Goal: Task Accomplishment & Management: Manage account settings

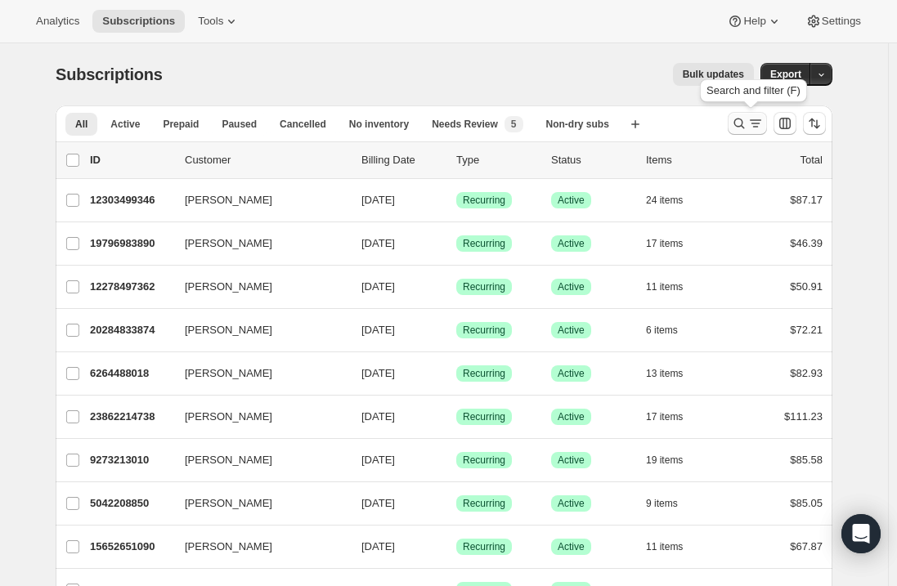
click at [755, 122] on icon "Search and filter results" at bounding box center [755, 123] width 16 height 16
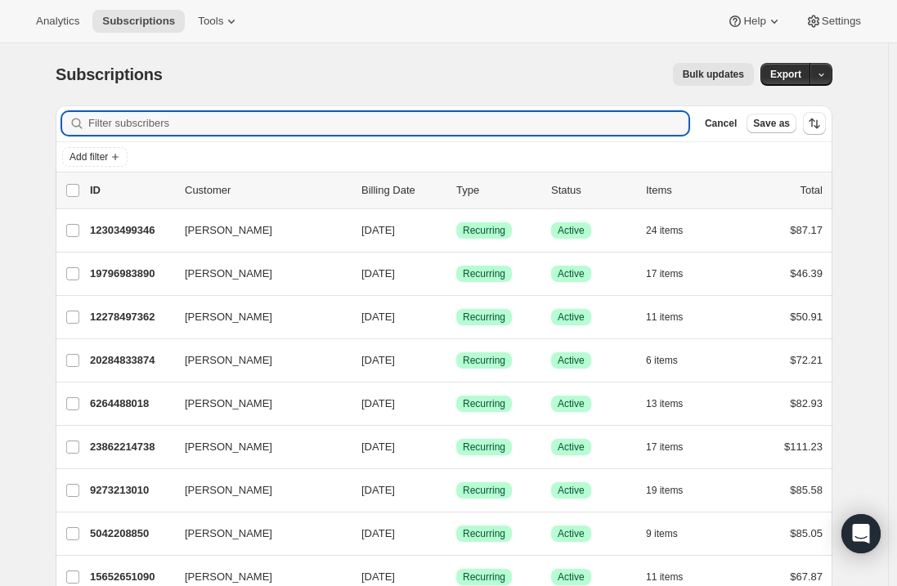
click at [268, 110] on div "Filter subscribers Cancel Save as" at bounding box center [444, 123] width 776 height 36
click at [241, 124] on input "Filter subscribers" at bounding box center [388, 123] width 600 height 23
paste input "[EMAIL_ADDRESS][PERSON_NAME][DOMAIN_NAME]"
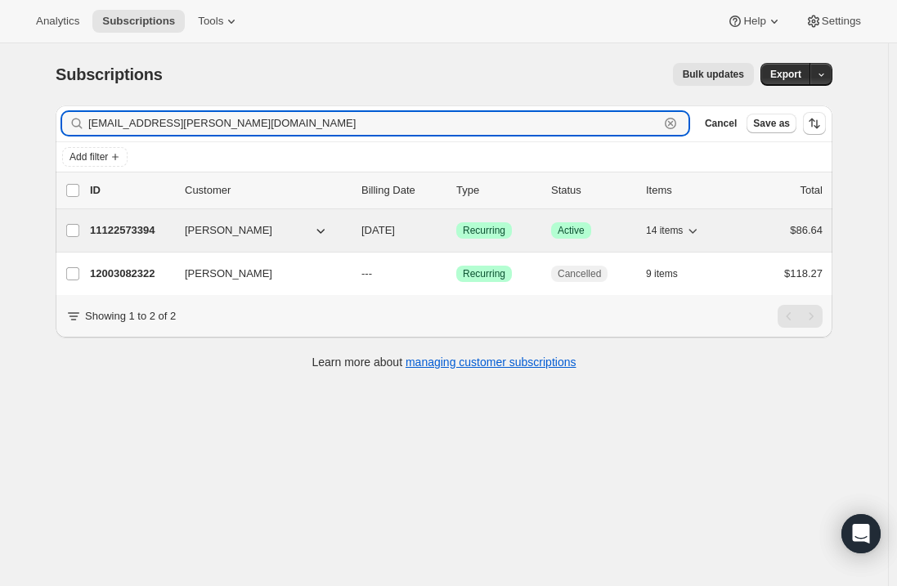
type input "[EMAIL_ADDRESS][PERSON_NAME][DOMAIN_NAME]"
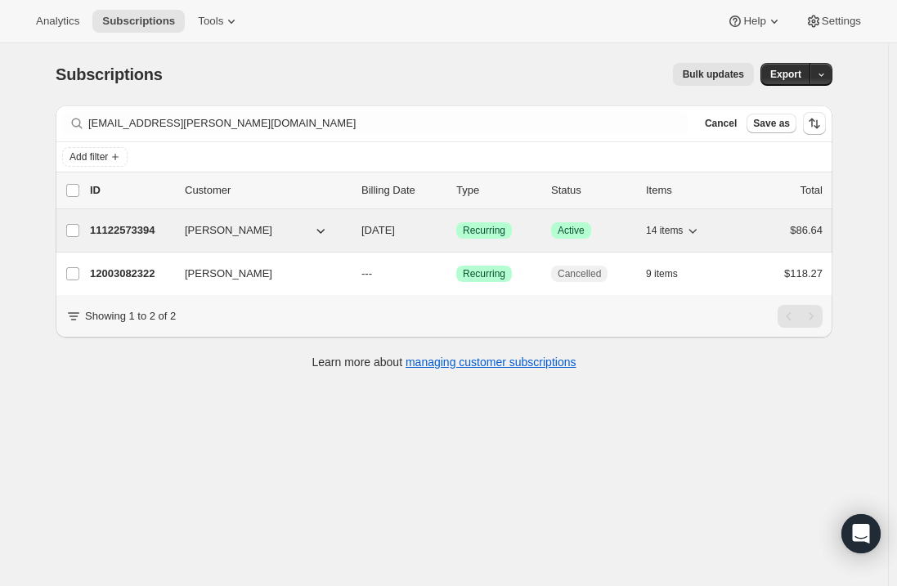
click at [101, 232] on p "11122573394" at bounding box center [131, 230] width 82 height 16
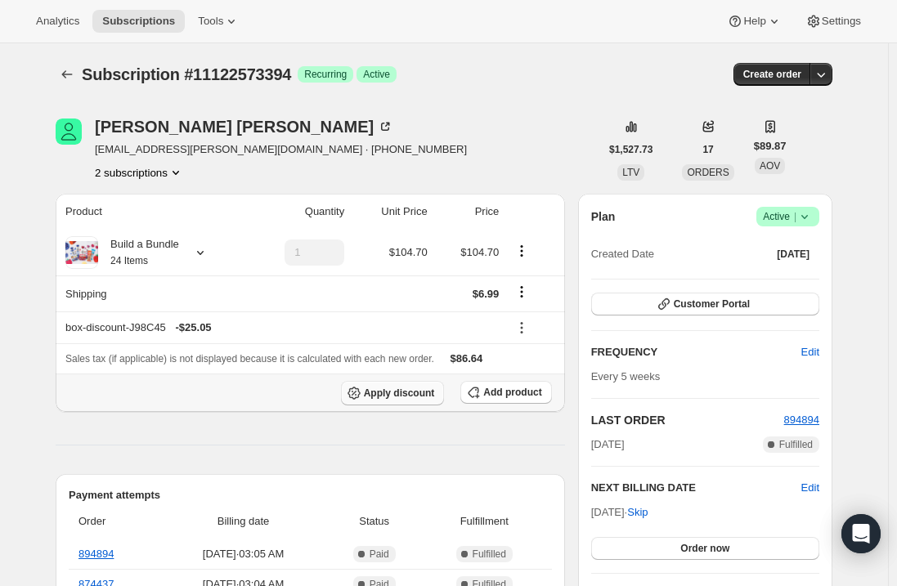
click at [362, 396] on icon "button" at bounding box center [354, 393] width 16 height 16
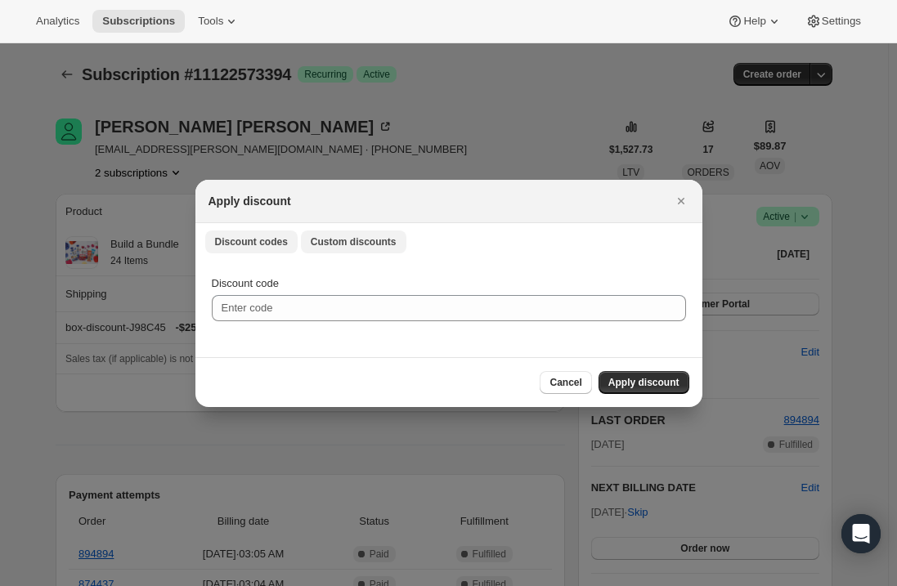
click at [346, 240] on span "Custom discounts" at bounding box center [354, 241] width 86 height 13
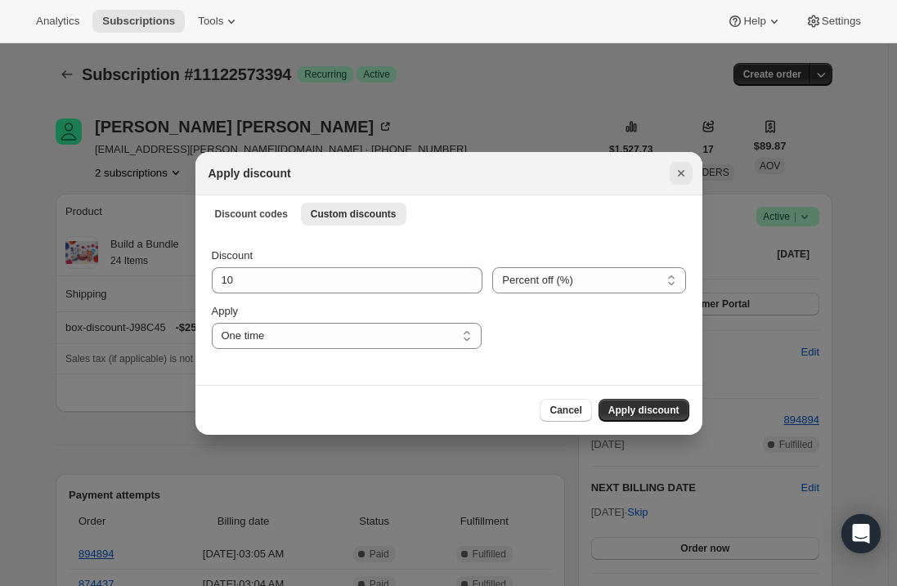
click at [678, 176] on icon "Close" at bounding box center [681, 173] width 16 height 16
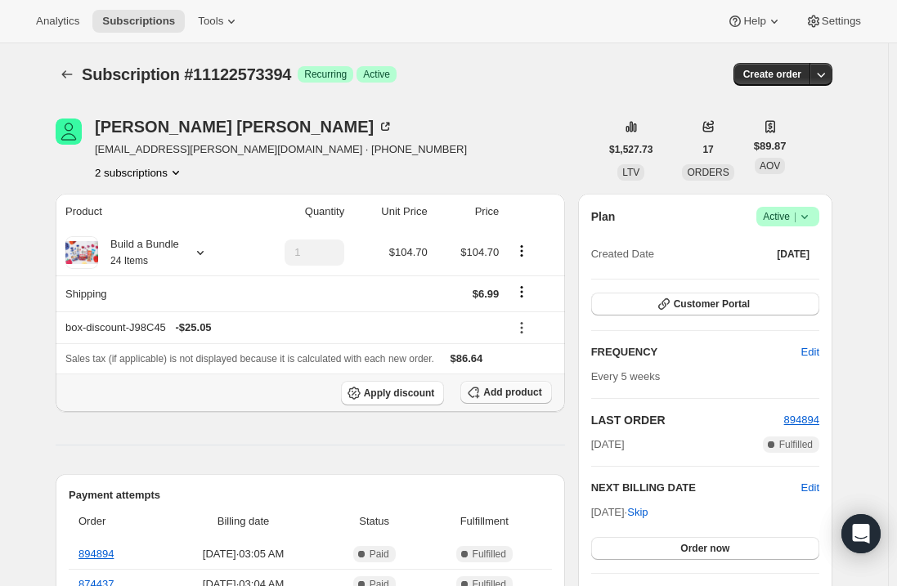
click at [502, 390] on span "Add product" at bounding box center [512, 392] width 58 height 13
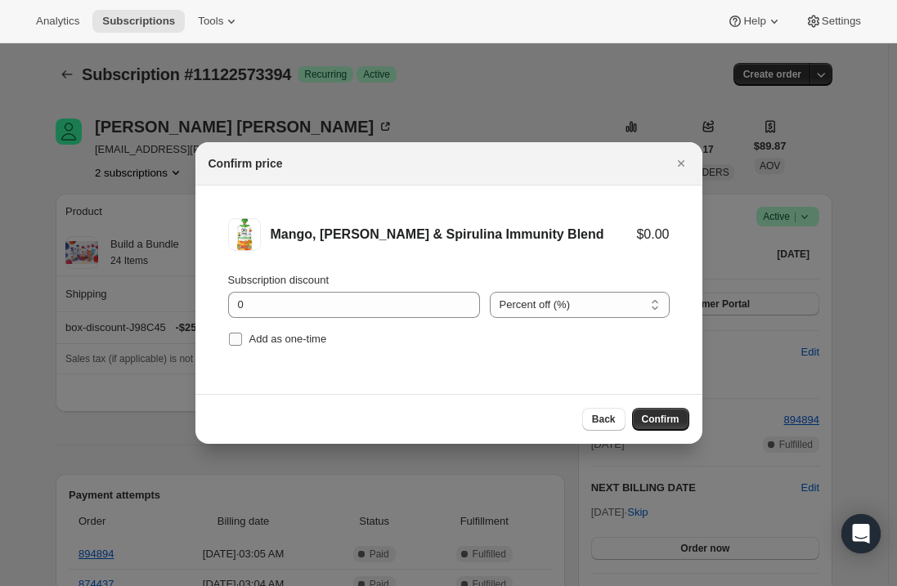
click at [228, 340] on span ":r1ce:" at bounding box center [235, 339] width 15 height 15
click at [229, 340] on input "Add as one-time" at bounding box center [235, 339] width 13 height 13
checkbox input "true"
click at [669, 418] on span "Confirm" at bounding box center [661, 419] width 38 height 13
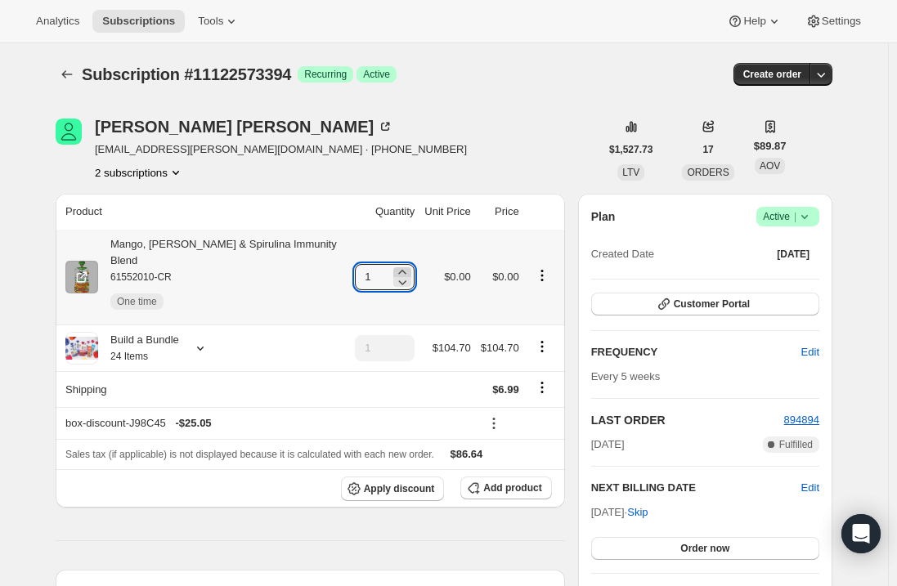
click at [398, 264] on icon at bounding box center [402, 272] width 16 height 16
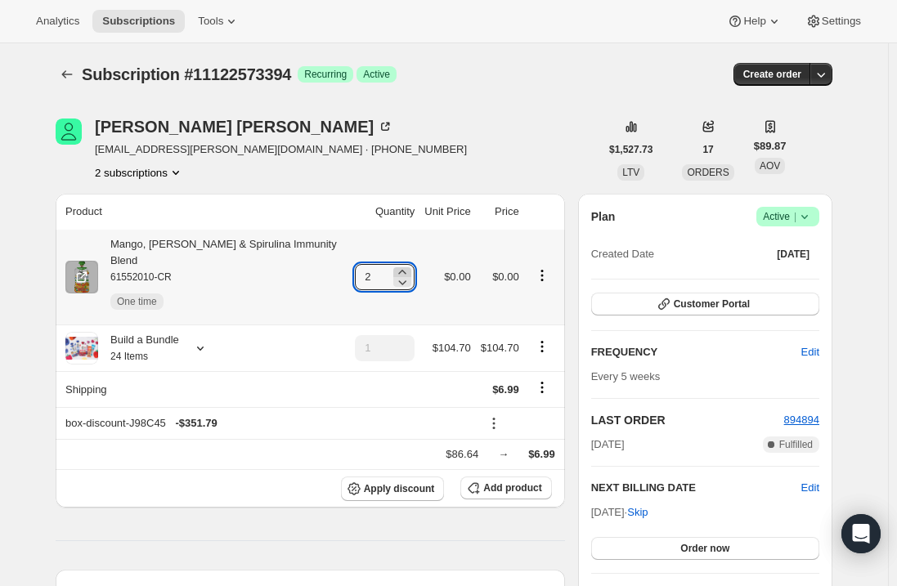
click at [398, 264] on icon at bounding box center [402, 272] width 16 height 16
type input "4"
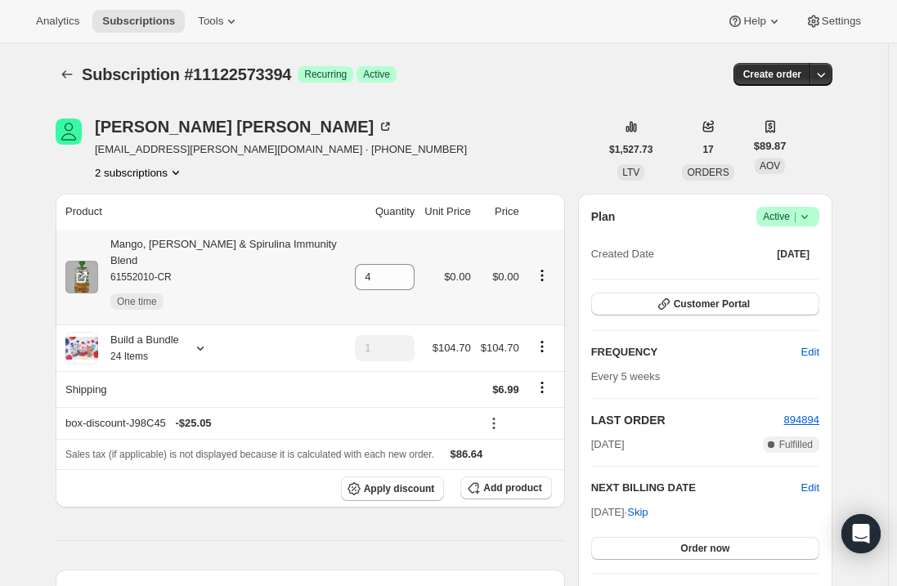
click at [247, 240] on div "Mango, [PERSON_NAME] & Spirulina Immunity Blend 61552010-CR One time" at bounding box center [221, 277] width 247 height 82
copy div "Mango, [PERSON_NAME] & Spirulina Immunity Blend"
click at [114, 25] on span "Subscriptions" at bounding box center [138, 21] width 73 height 13
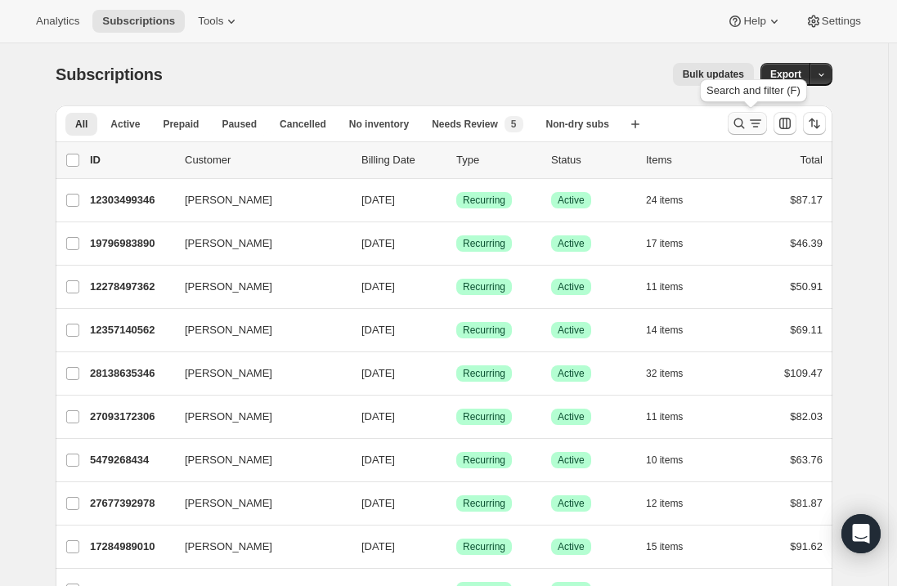
click at [742, 124] on icon "Search and filter results" at bounding box center [739, 123] width 16 height 16
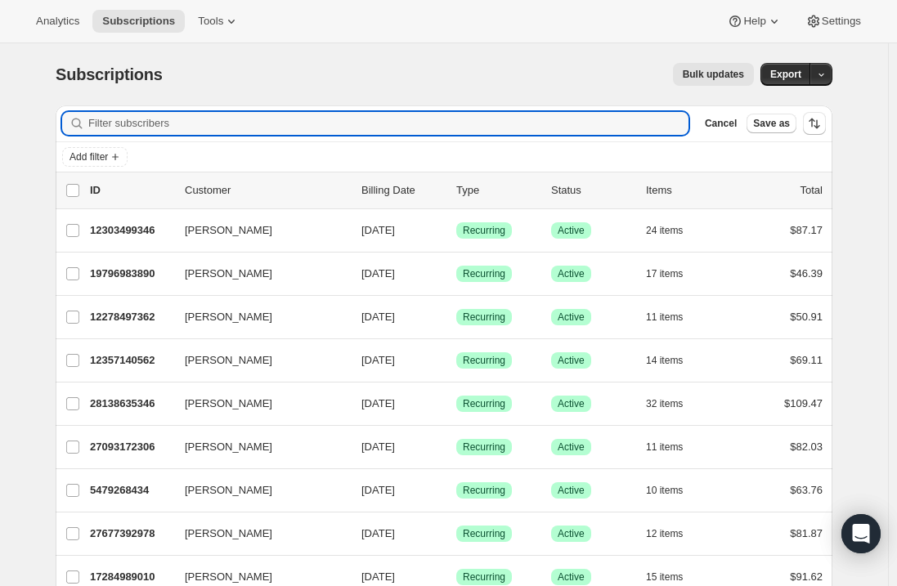
click at [364, 106] on div "Filter subscribers Cancel Save as" at bounding box center [444, 123] width 776 height 36
click at [333, 123] on input "Filter subscribers" at bounding box center [388, 123] width 600 height 23
paste input "lramirez27@hotmail.com"
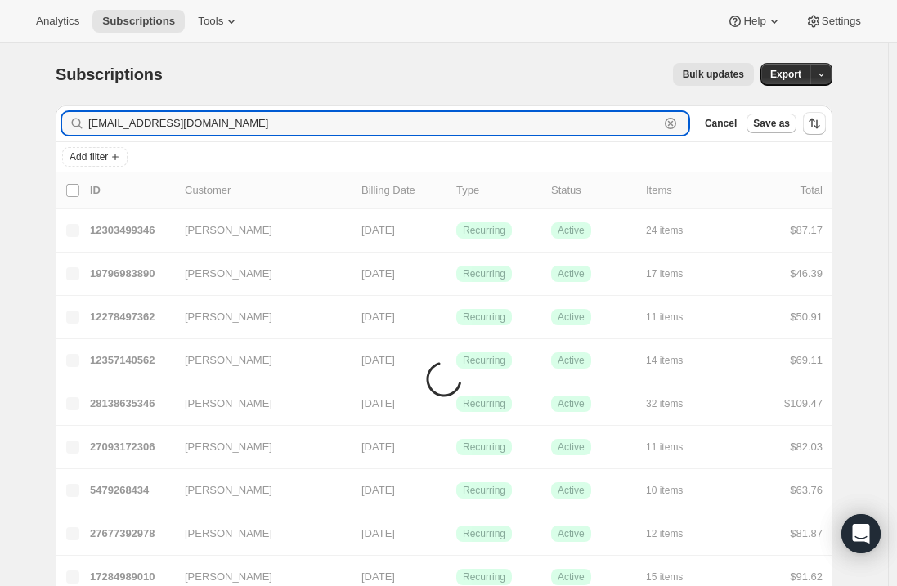
type input "lramirez27@hotmail.com"
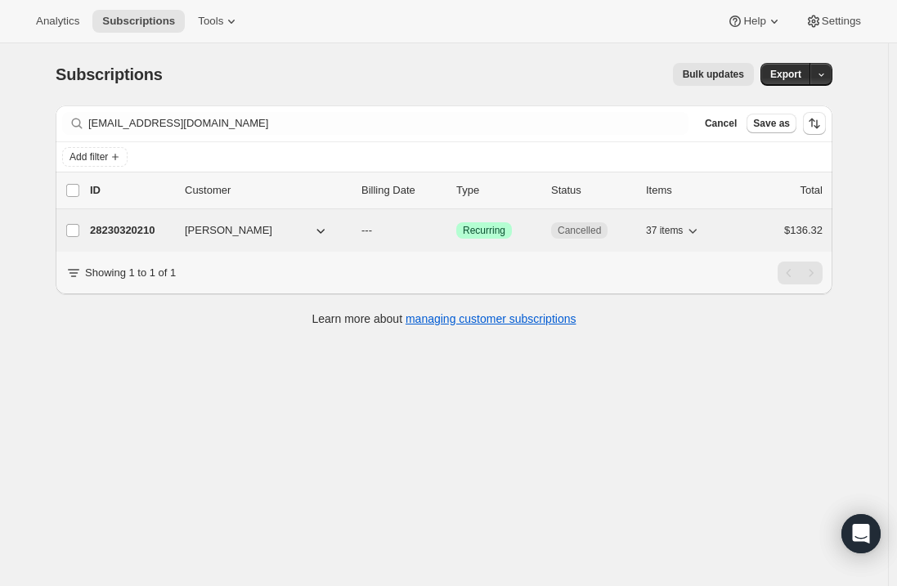
click at [119, 223] on p "28230320210" at bounding box center [131, 230] width 82 height 16
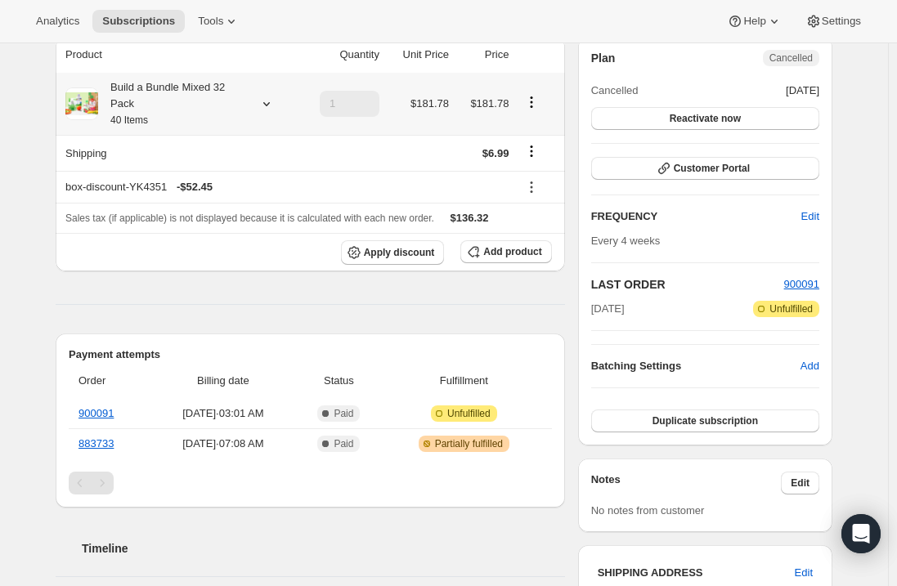
scroll to position [163, 0]
